Goal: Transaction & Acquisition: Purchase product/service

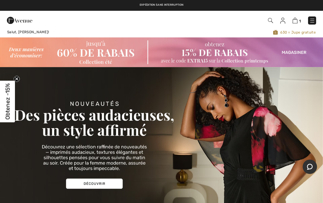
click at [270, 19] on img at bounding box center [270, 20] width 5 height 5
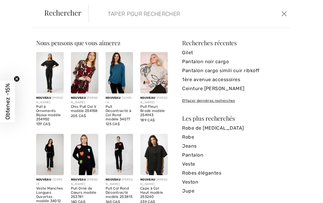
click at [114, 12] on input "search" at bounding box center [169, 14] width 132 height 18
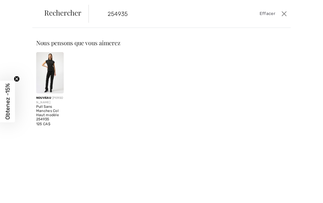
type input "254935"
click at [47, 71] on img at bounding box center [50, 72] width 28 height 41
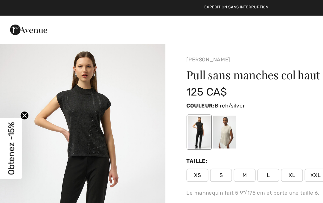
click at [154, 92] on div at bounding box center [154, 90] width 16 height 22
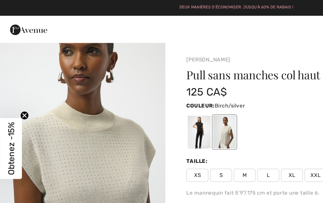
scroll to position [194, 0]
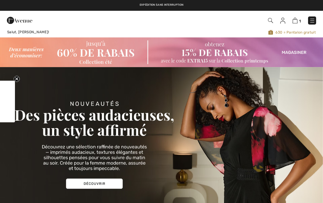
checkbox input "true"
click at [295, 22] on img at bounding box center [294, 21] width 5 height 6
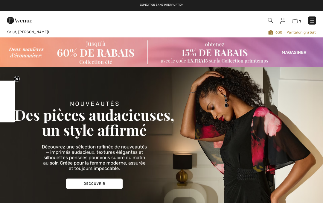
checkbox input "true"
click at [270, 19] on img at bounding box center [270, 20] width 5 height 5
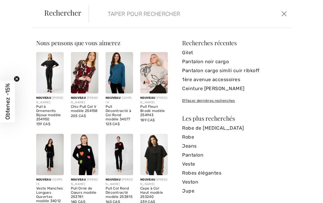
click at [114, 13] on input "search" at bounding box center [169, 14] width 132 height 18
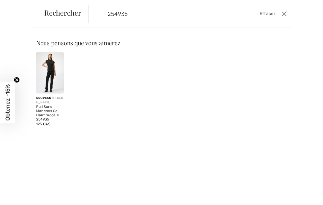
type input "254935"
click at [48, 65] on img at bounding box center [50, 72] width 28 height 41
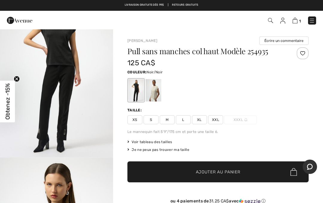
scroll to position [41, 0]
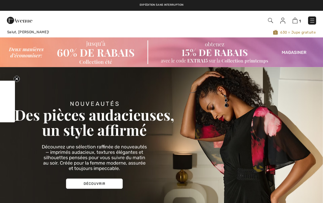
checkbox input "true"
click at [312, 18] on img at bounding box center [312, 21] width 6 height 6
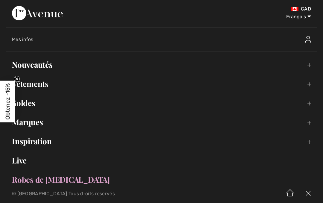
click at [31, 66] on link "Nouveautés Toggle submenu" at bounding box center [161, 64] width 311 height 13
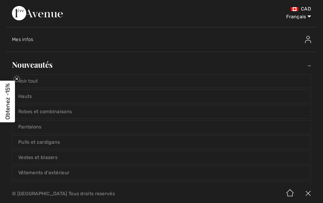
click at [29, 82] on link "Voir tout" at bounding box center [161, 80] width 298 height 13
click at [19, 81] on icon "Close teaser" at bounding box center [17, 79] width 6 height 6
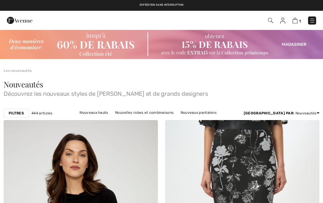
checkbox input "true"
click at [297, 20] on img at bounding box center [294, 21] width 5 height 6
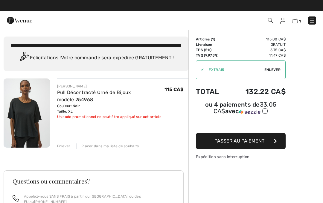
click at [268, 19] on img at bounding box center [270, 20] width 5 height 5
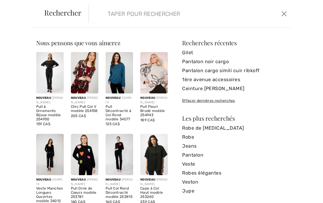
click at [109, 13] on input "search" at bounding box center [169, 14] width 132 height 18
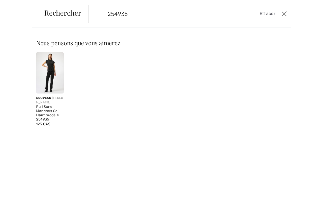
type input "254935"
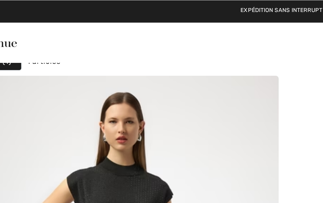
scroll to position [65, 0]
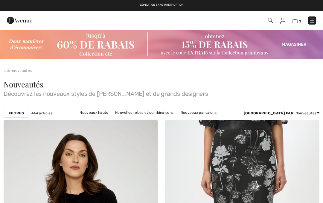
checkbox input "true"
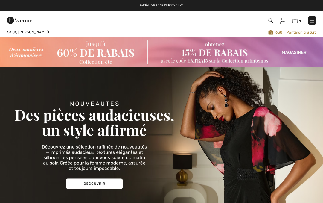
checkbox input "true"
click at [293, 22] on img at bounding box center [294, 21] width 5 height 6
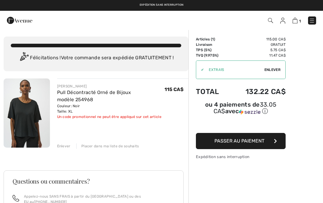
click at [64, 146] on div "Enlever" at bounding box center [63, 145] width 13 height 5
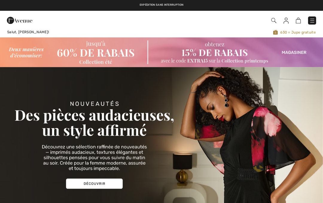
checkbox input "true"
click at [295, 20] on span at bounding box center [227, 20] width 177 height 8
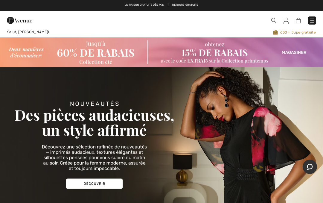
click at [297, 19] on img at bounding box center [298, 21] width 5 height 6
click at [294, 18] on span at bounding box center [227, 20] width 177 height 8
click at [297, 18] on img at bounding box center [298, 21] width 5 height 6
checkbox input "true"
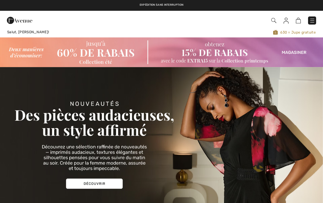
checkbox input "true"
click at [268, 22] on span at bounding box center [227, 20] width 177 height 8
click at [270, 21] on span at bounding box center [227, 20] width 177 height 8
click at [272, 17] on span at bounding box center [273, 20] width 6 height 7
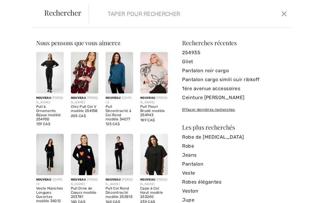
click at [109, 16] on input "search" at bounding box center [169, 14] width 132 height 18
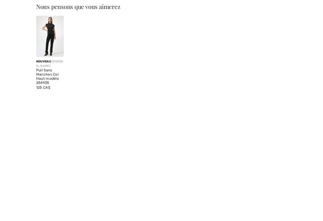
type input "254935"
click at [48, 57] on img at bounding box center [50, 72] width 28 height 41
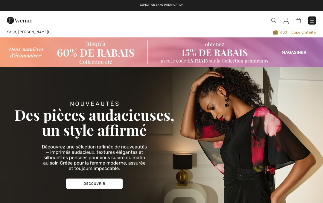
checkbox input "true"
click at [310, 21] on img at bounding box center [312, 21] width 6 height 6
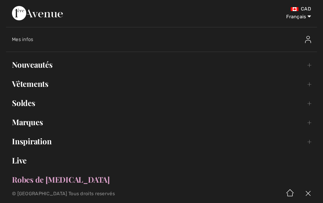
click at [39, 69] on link "Nouveautés Toggle submenu" at bounding box center [161, 64] width 311 height 13
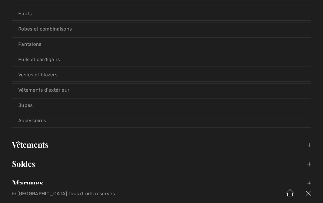
scroll to position [83, 0]
click at [27, 106] on link "Jupes" at bounding box center [161, 105] width 298 height 13
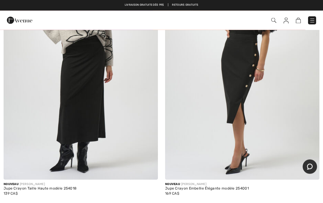
scroll to position [2039, 0]
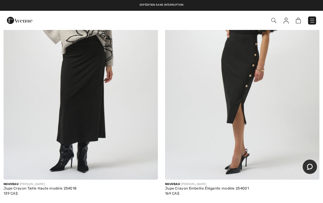
click at [206, 100] on img at bounding box center [242, 63] width 154 height 231
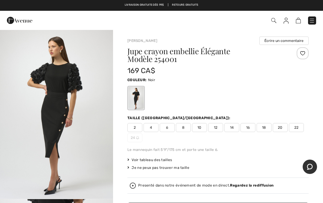
click at [310, 23] on img at bounding box center [312, 21] width 6 height 6
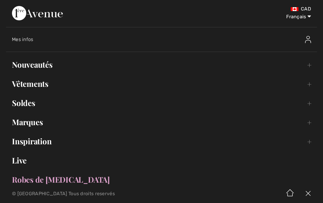
click at [26, 84] on link "Vêtements Toggle submenu" at bounding box center [161, 83] width 311 height 13
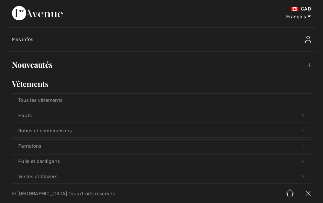
click at [40, 96] on link "Tous les vêtements" at bounding box center [161, 100] width 298 height 13
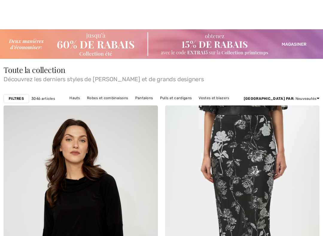
checkbox input "true"
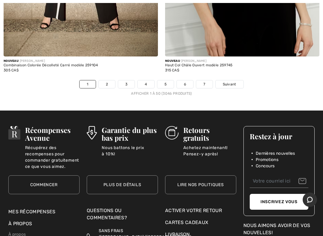
scroll to position [6724, 0]
click at [105, 80] on link "2" at bounding box center [107, 84] width 16 height 8
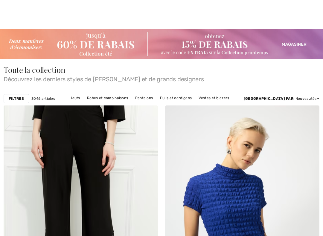
checkbox input "true"
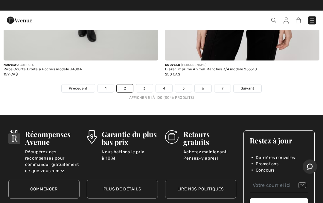
scroll to position [6688, 0]
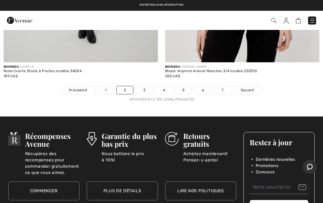
click at [144, 86] on link "3" at bounding box center [144, 90] width 16 height 8
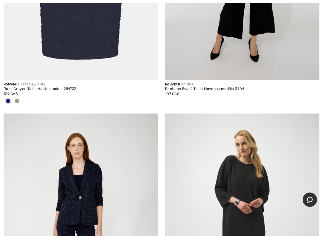
scroll to position [257, 0]
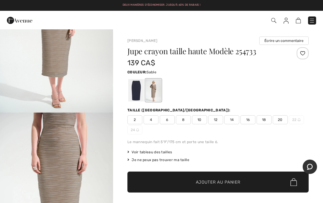
scroll to position [87, 0]
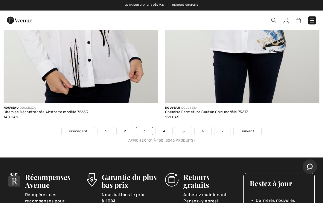
scroll to position [6566, 0]
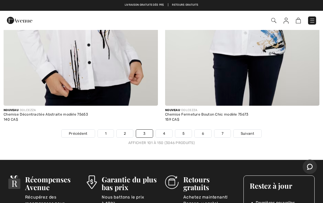
click at [163, 129] on link "4" at bounding box center [164, 133] width 16 height 8
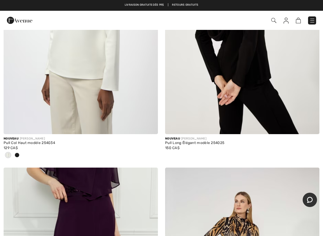
scroll to position [5526, 0]
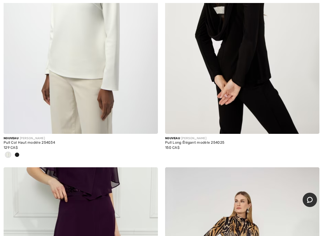
click at [62, 73] on img at bounding box center [81, 18] width 154 height 231
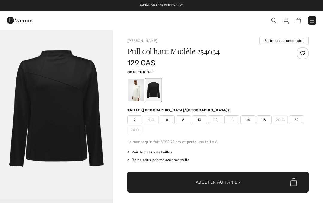
checkbox input "true"
click at [132, 87] on div at bounding box center [136, 90] width 16 height 22
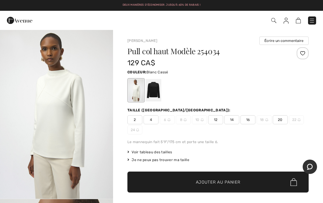
click at [152, 87] on div at bounding box center [154, 90] width 16 height 22
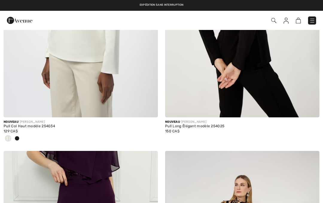
checkbox input "true"
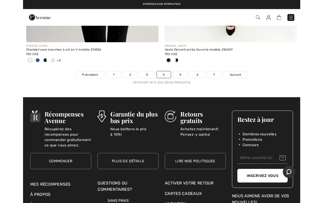
scroll to position [6721, 0]
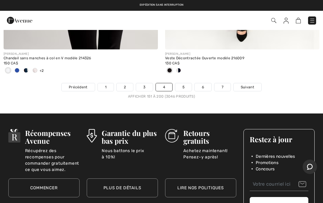
click at [184, 83] on link "5" at bounding box center [183, 87] width 16 height 8
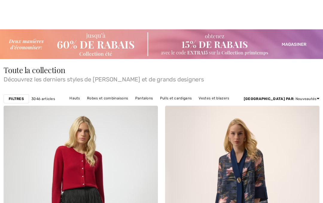
checkbox input "true"
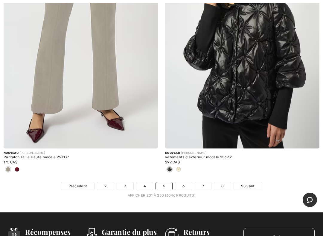
scroll to position [6618, 0]
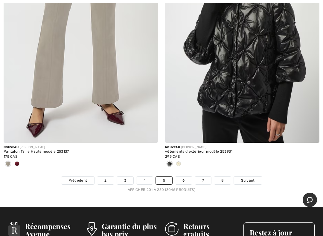
click at [188, 177] on link "6" at bounding box center [183, 181] width 16 height 8
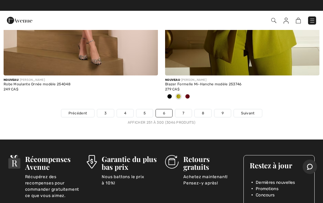
scroll to position [6684, 0]
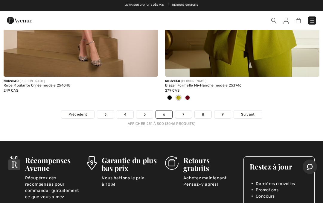
click at [184, 110] on link "7" at bounding box center [183, 114] width 16 height 8
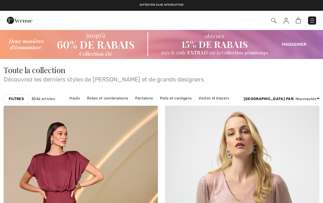
checkbox input "true"
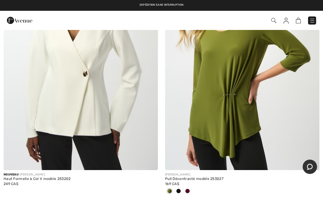
scroll to position [4183, 0]
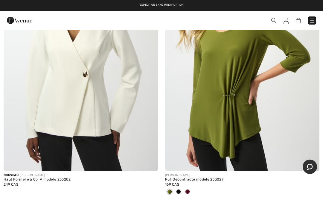
click at [215, 121] on img at bounding box center [242, 54] width 154 height 231
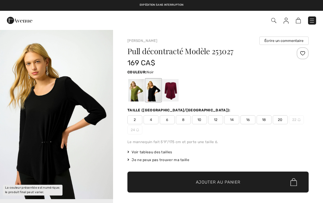
checkbox input "true"
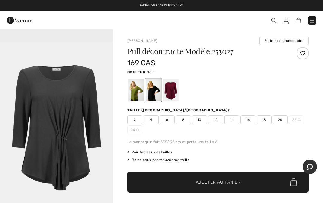
scroll to position [196, 0]
click at [151, 93] on div at bounding box center [154, 90] width 16 height 22
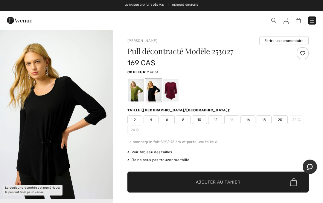
click at [173, 91] on div at bounding box center [171, 90] width 16 height 22
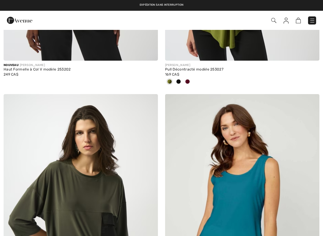
checkbox input "true"
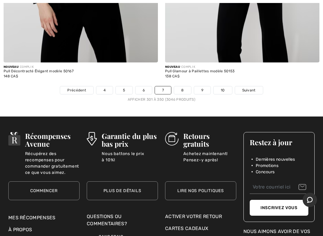
scroll to position [6730, 0]
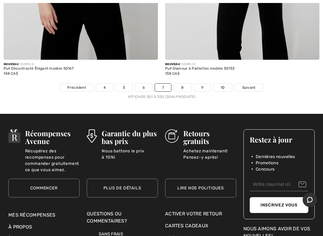
click at [181, 84] on link "8" at bounding box center [182, 88] width 17 height 8
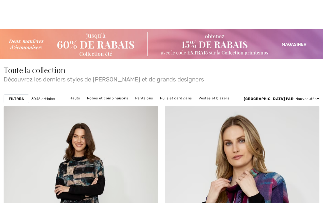
checkbox input "true"
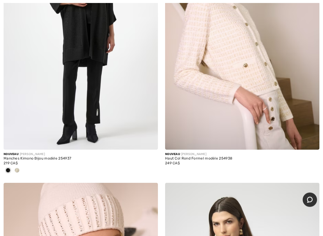
scroll to position [697, 0]
click at [44, 89] on img at bounding box center [81, 33] width 154 height 231
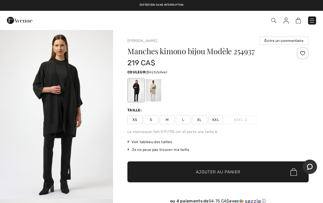
click at [154, 89] on div at bounding box center [154, 90] width 16 height 22
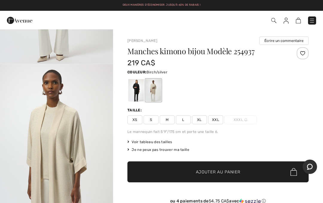
scroll to position [136, 0]
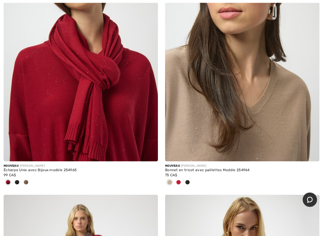
scroll to position [1215, 0]
click at [208, 121] on img at bounding box center [242, 45] width 154 height 231
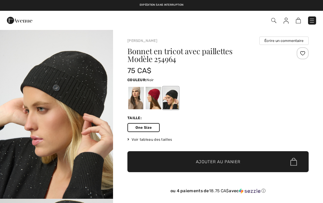
checkbox input "true"
click at [137, 96] on div at bounding box center [136, 98] width 16 height 22
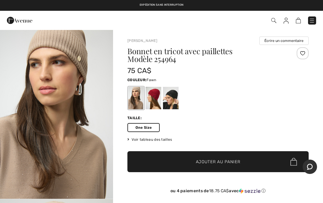
click at [205, 160] on span "Ajouter au panier" at bounding box center [218, 161] width 45 height 6
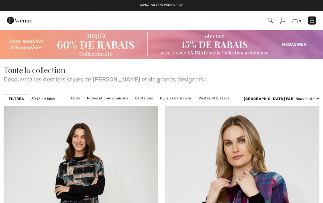
checkbox input "true"
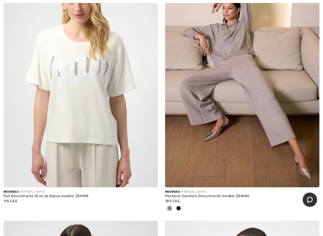
scroll to position [1761, 0]
click at [69, 120] on img at bounding box center [81, 71] width 154 height 231
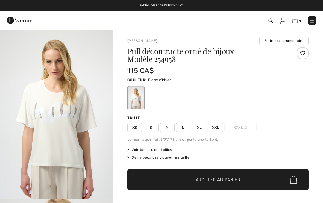
checkbox input "true"
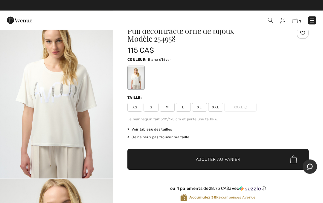
scroll to position [20, 0]
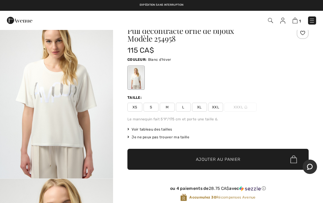
click at [49, 108] on img "1 / 4" at bounding box center [56, 93] width 113 height 169
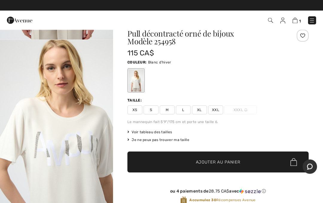
scroll to position [18, 0]
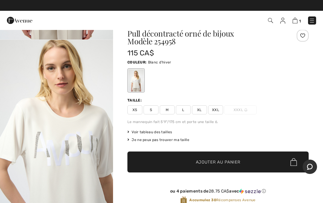
click at [198, 109] on span "XL" at bounding box center [199, 109] width 15 height 9
click at [202, 160] on span "Ajouter au panier" at bounding box center [218, 162] width 45 height 6
click at [295, 19] on img at bounding box center [294, 21] width 5 height 6
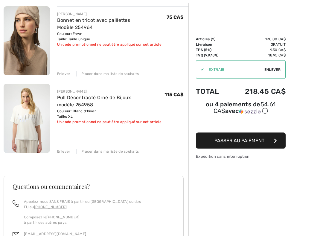
scroll to position [73, 0]
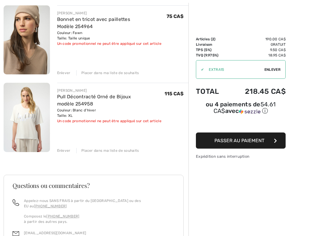
click at [12, 124] on img at bounding box center [27, 117] width 46 height 69
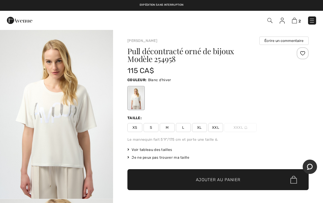
scroll to position [13, 0]
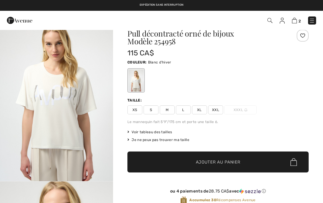
checkbox input "true"
